Goal: Subscribe to service/newsletter

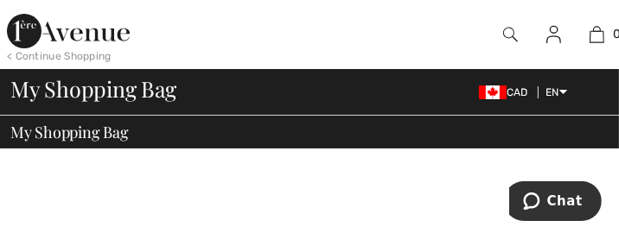
click at [556, 42] on img at bounding box center [553, 34] width 15 height 21
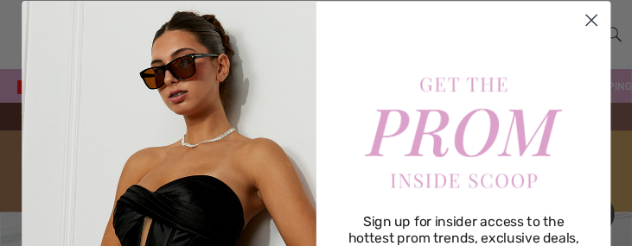
drag, startPoint x: 496, startPoint y: 53, endPoint x: 524, endPoint y: 82, distance: 40.3
click at [524, 82] on div "Sign up for insider access to the hottest prom trends, exclusive deals, and all…" at bounding box center [463, 245] width 295 height 489
click at [556, 66] on div "Sign up for insider access to the hottest prom trends, exclusive deals, and all…" at bounding box center [463, 245] width 295 height 489
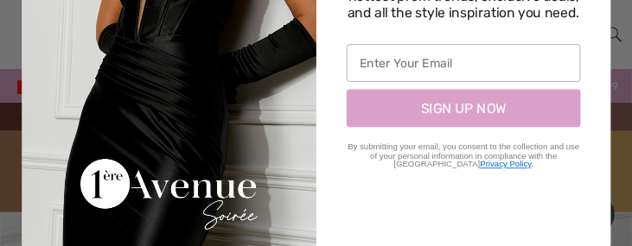
scroll to position [272, 0]
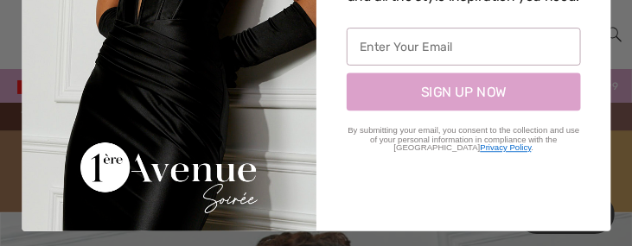
click at [494, 84] on button "SIGN UP NOW" at bounding box center [463, 92] width 234 height 38
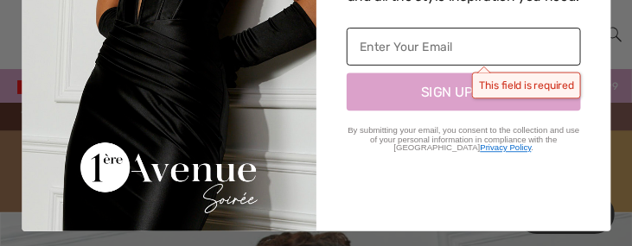
click at [353, 48] on input "Enter Your Email" at bounding box center [463, 48] width 234 height 38
type input "myboy@mymts.net"
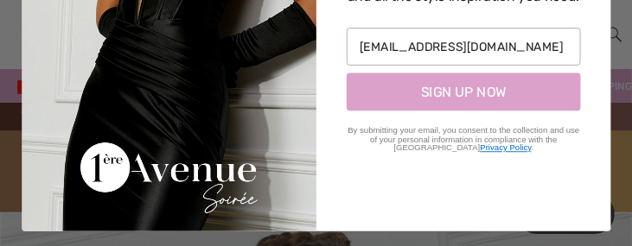
click at [418, 81] on button "SIGN UP NOW" at bounding box center [463, 92] width 234 height 38
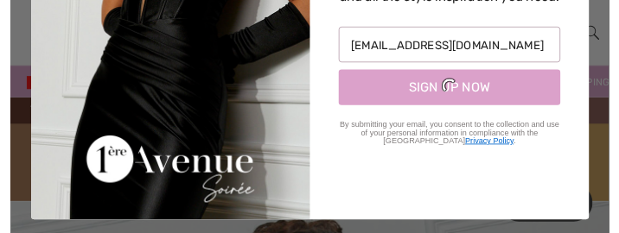
scroll to position [0, 0]
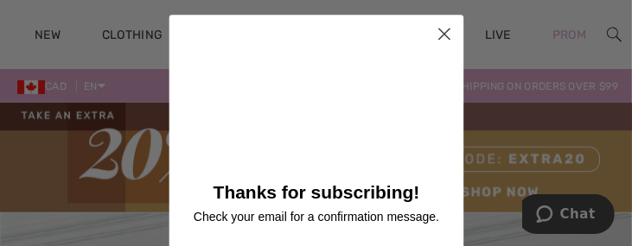
click at [396, 118] on div "Thanks for subscribing! Check your email for a confirmation message." at bounding box center [315, 204] width 295 height 378
click at [438, 34] on icon "Close dialog" at bounding box center [443, 34] width 10 height 10
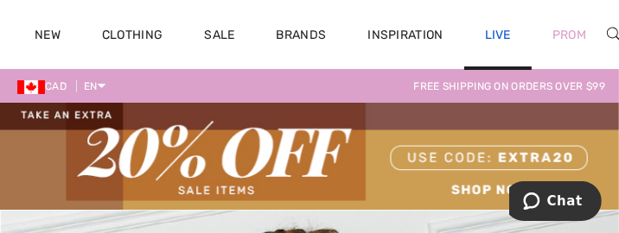
click at [498, 38] on link "Live" at bounding box center [498, 35] width 26 height 18
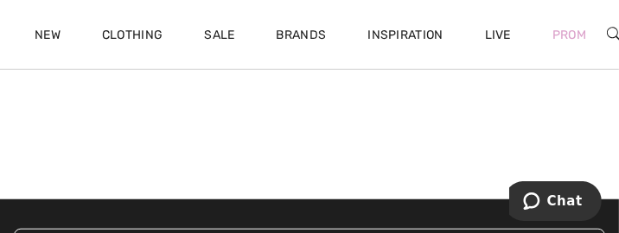
scroll to position [4899, 0]
